Goal: Information Seeking & Learning: Learn about a topic

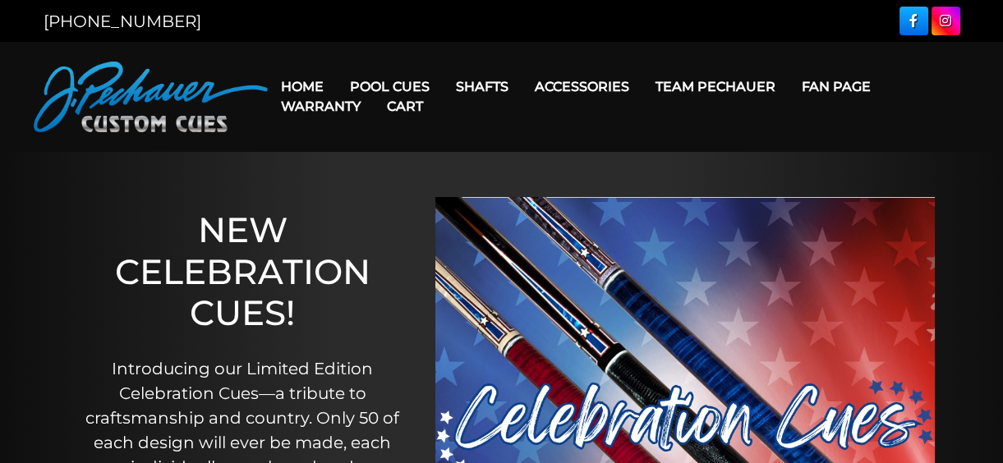
click at [390, 87] on link "Cart" at bounding box center [405, 106] width 62 height 42
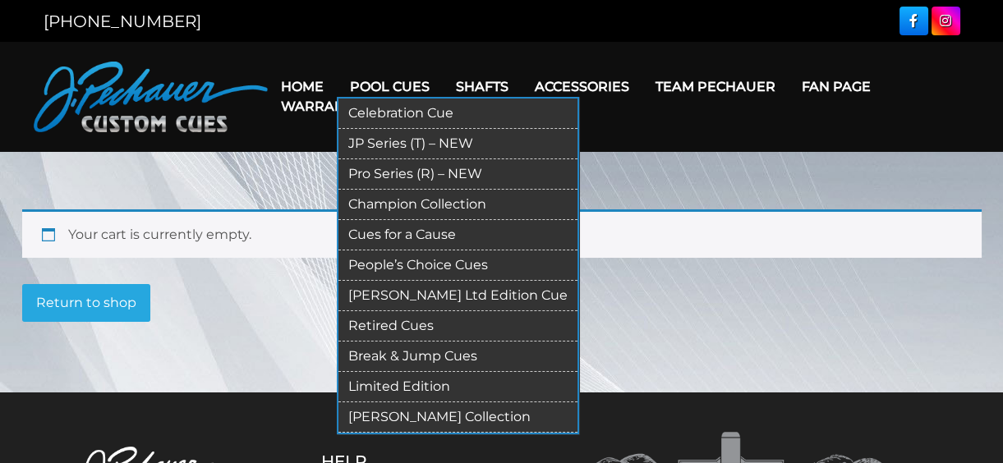
click at [416, 324] on link "Retired Cues" at bounding box center [457, 326] width 239 height 30
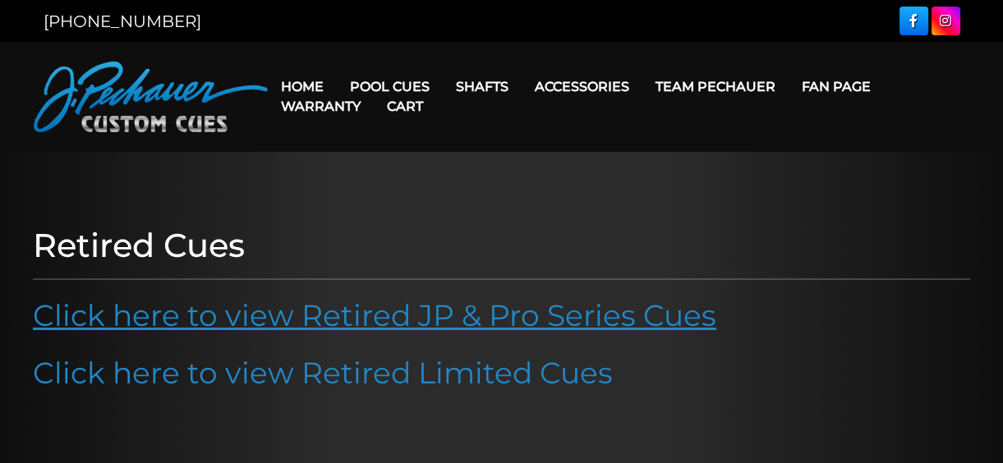
click at [329, 311] on link "Click here to view Retired JP & Pro Series Cues" at bounding box center [374, 315] width 683 height 36
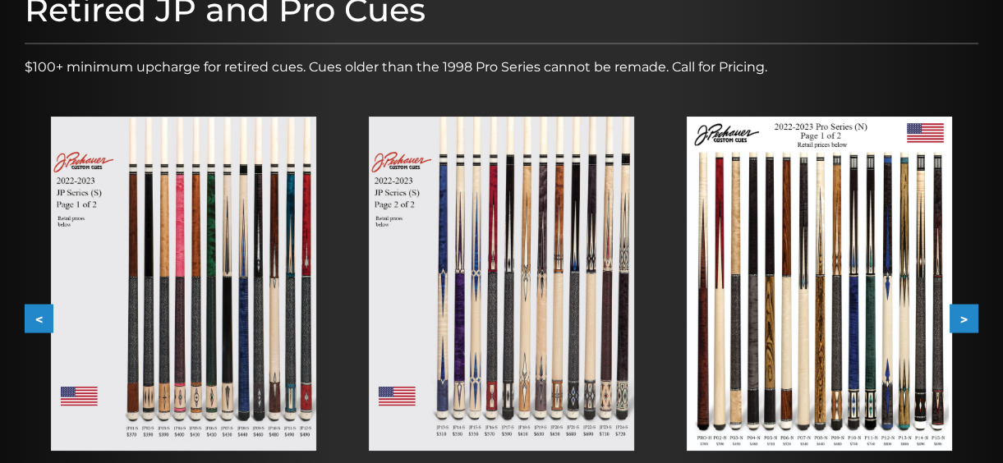
scroll to position [259, 0]
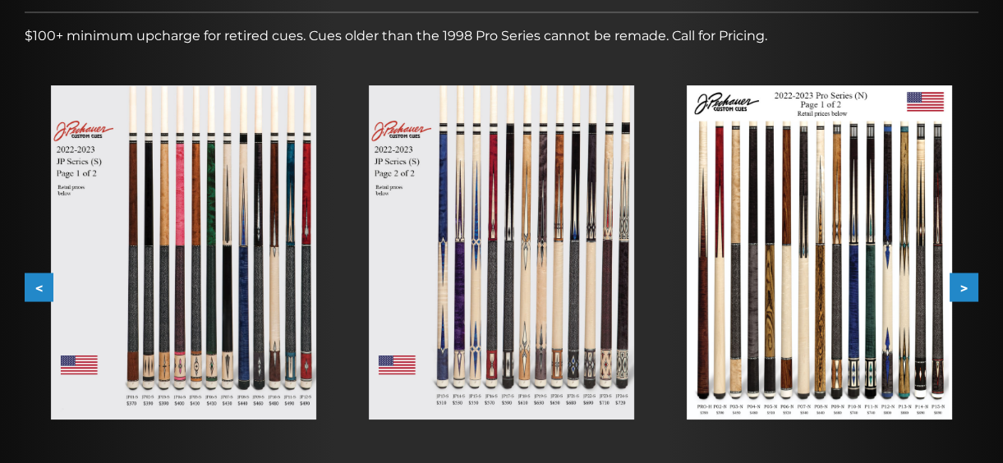
click at [962, 286] on button ">" at bounding box center [963, 287] width 29 height 29
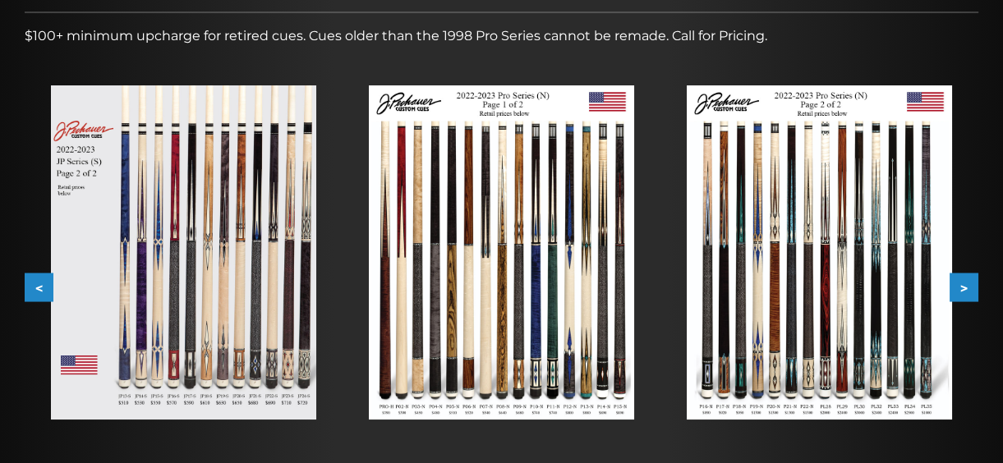
click at [962, 286] on button ">" at bounding box center [963, 287] width 29 height 29
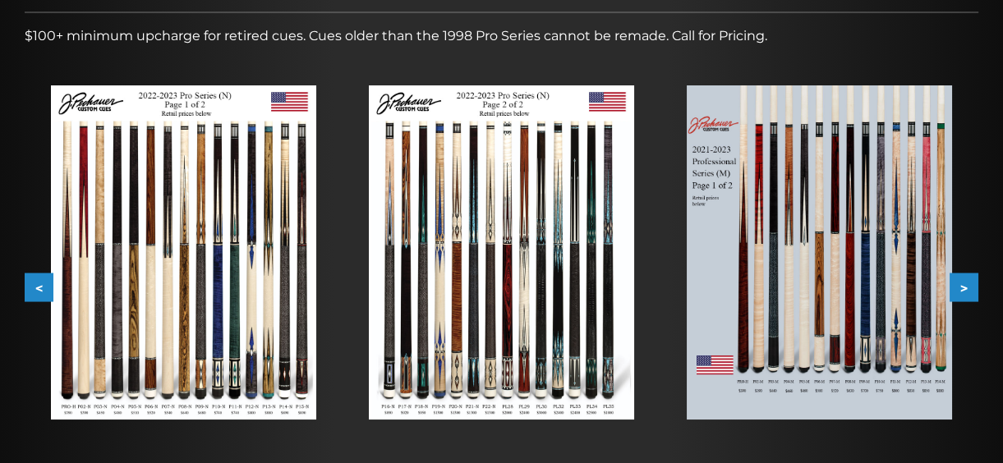
click at [964, 285] on button ">" at bounding box center [963, 287] width 29 height 29
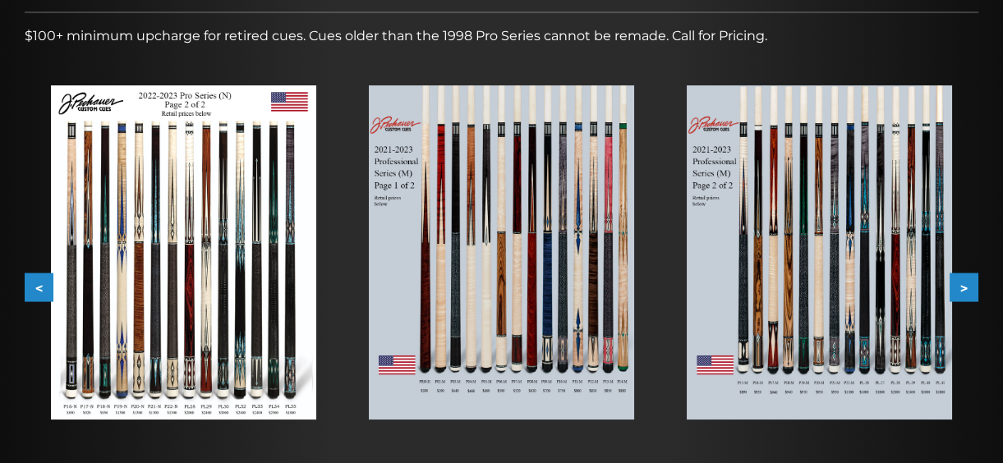
click at [963, 285] on button ">" at bounding box center [963, 287] width 29 height 29
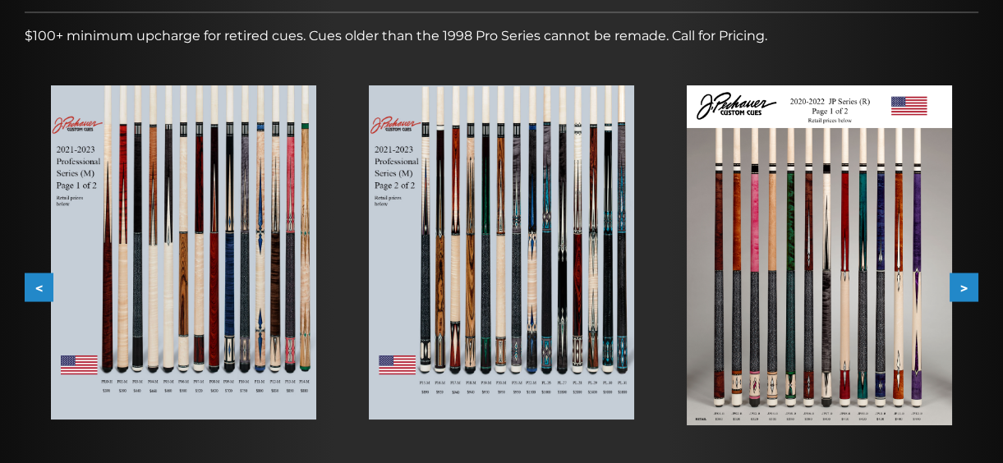
click at [962, 283] on button ">" at bounding box center [963, 287] width 29 height 29
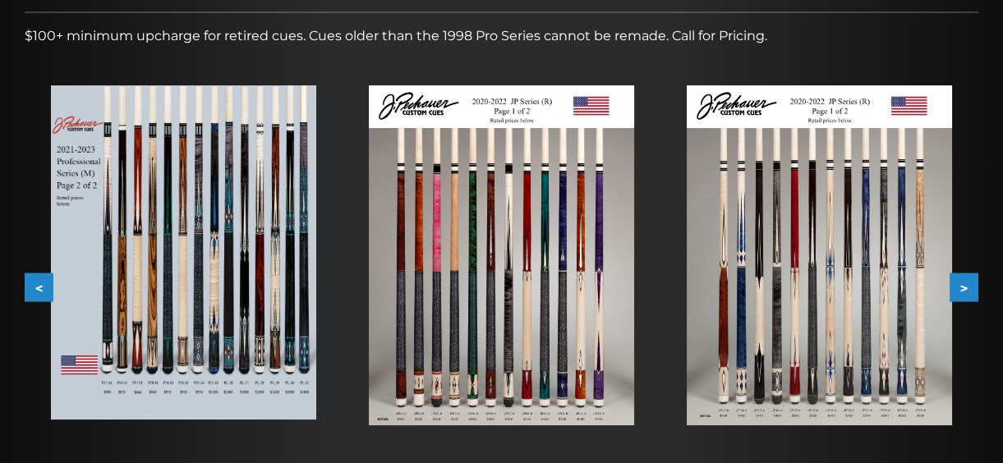
click at [962, 283] on button ">" at bounding box center [963, 287] width 29 height 29
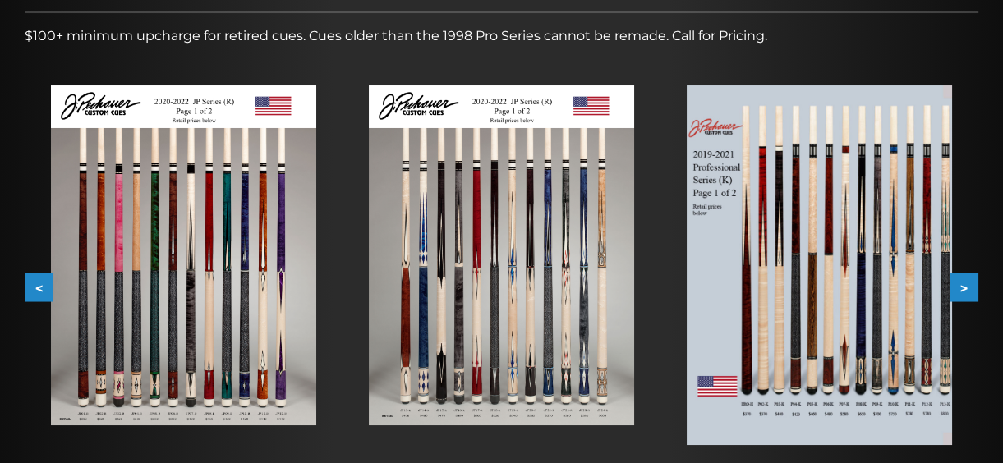
click at [961, 283] on button ">" at bounding box center [963, 287] width 29 height 29
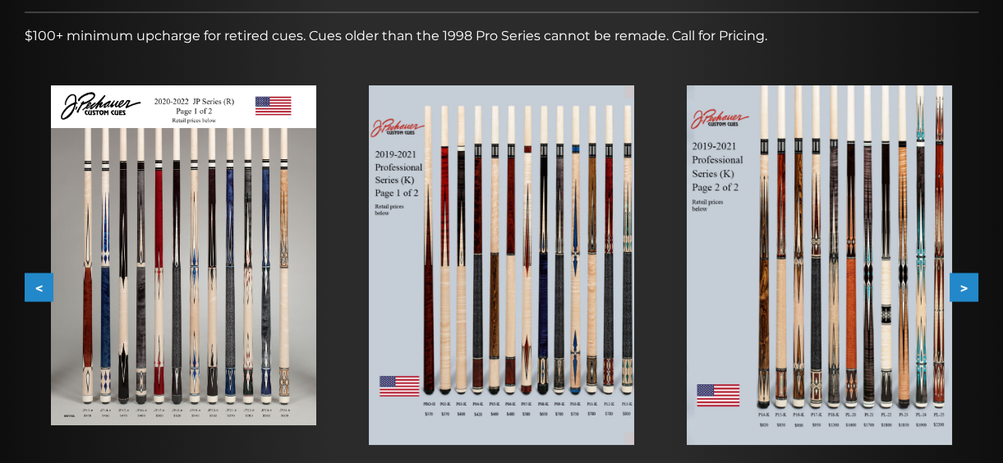
click at [962, 287] on button ">" at bounding box center [963, 287] width 29 height 29
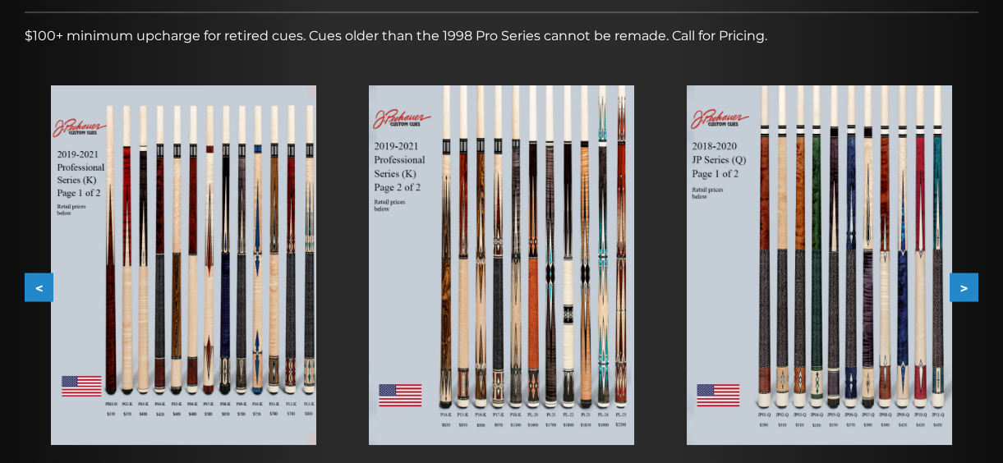
click at [962, 287] on button ">" at bounding box center [963, 287] width 29 height 29
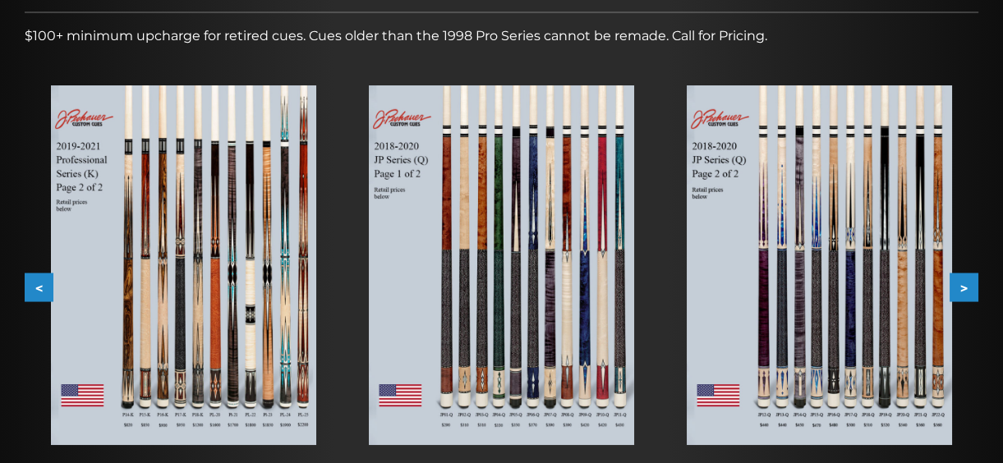
click at [962, 287] on button ">" at bounding box center [963, 287] width 29 height 29
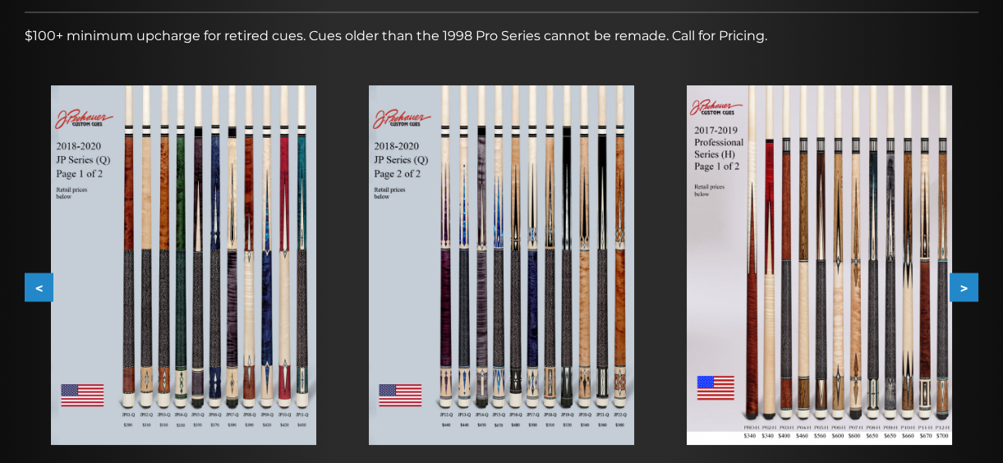
click at [972, 287] on button ">" at bounding box center [963, 287] width 29 height 29
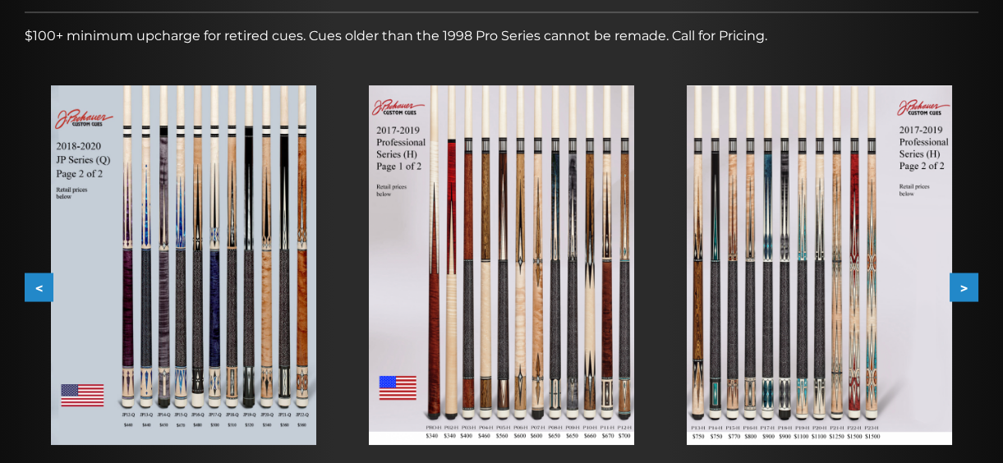
click at [971, 287] on button ">" at bounding box center [963, 287] width 29 height 29
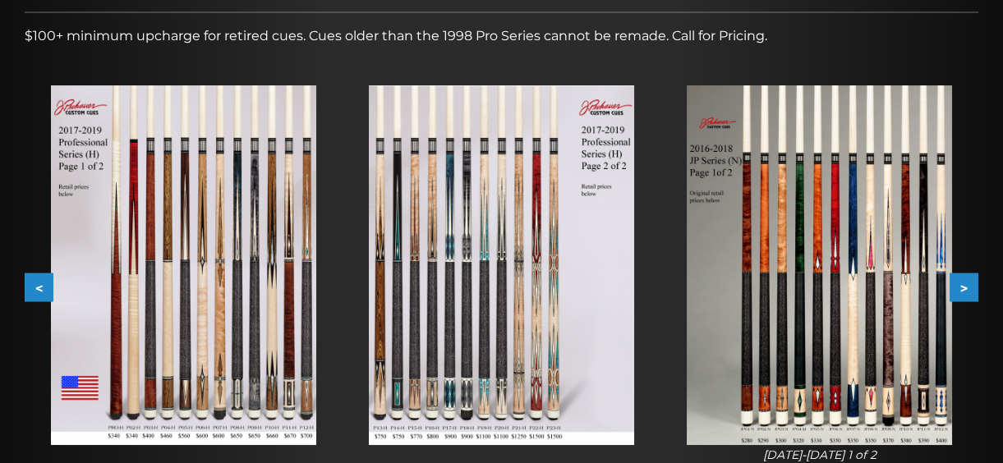
click at [970, 287] on button ">" at bounding box center [963, 287] width 29 height 29
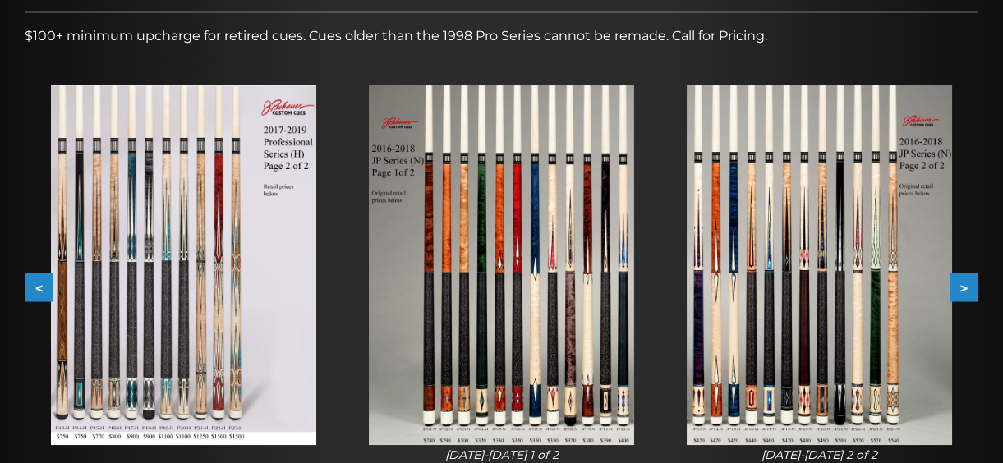
click at [967, 285] on button ">" at bounding box center [963, 287] width 29 height 29
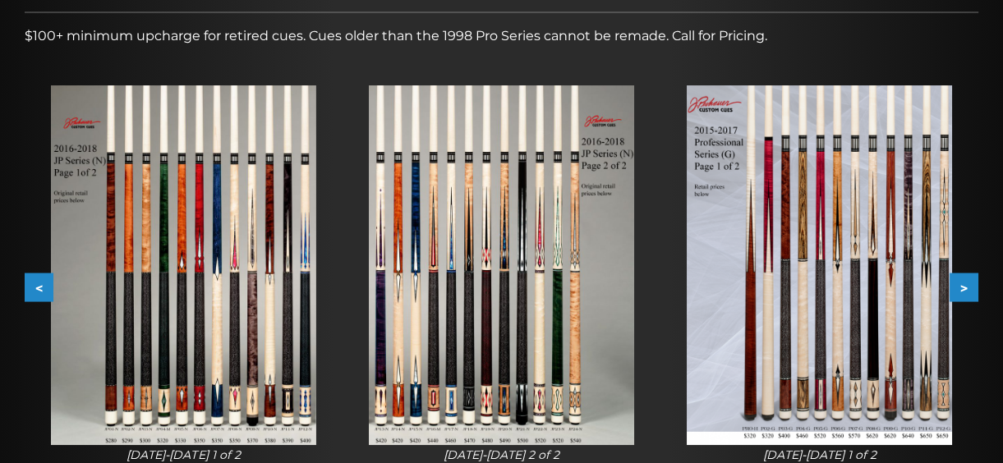
click at [967, 285] on button ">" at bounding box center [963, 287] width 29 height 29
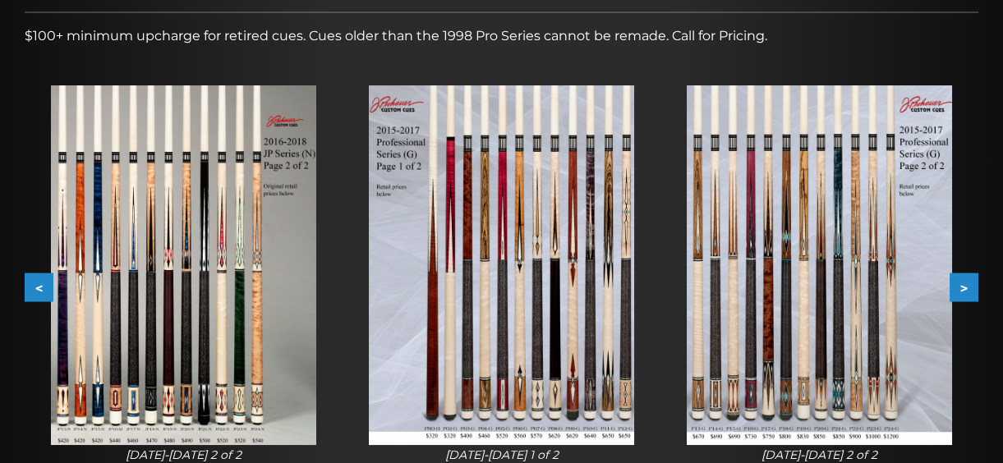
click at [536, 345] on img at bounding box center [501, 264] width 265 height 359
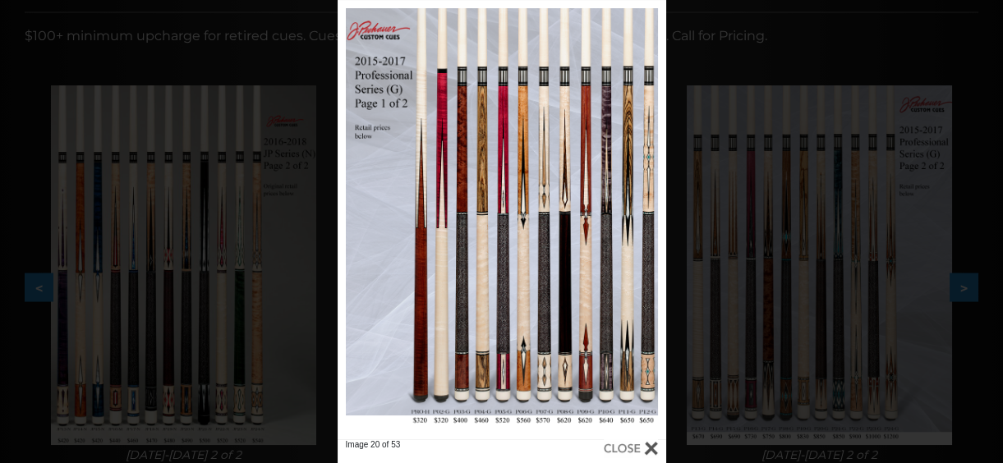
click at [638, 448] on div at bounding box center [631, 448] width 54 height 18
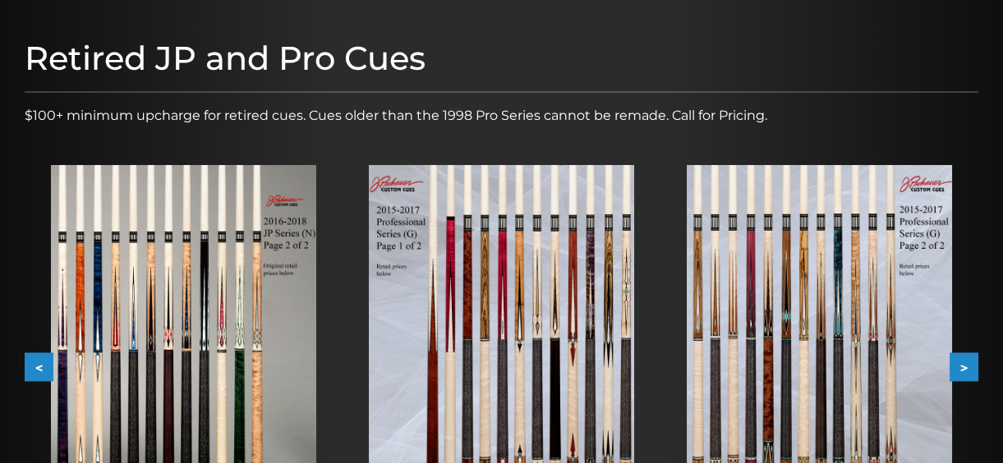
scroll to position [109, 0]
